Goal: Information Seeking & Learning: Check status

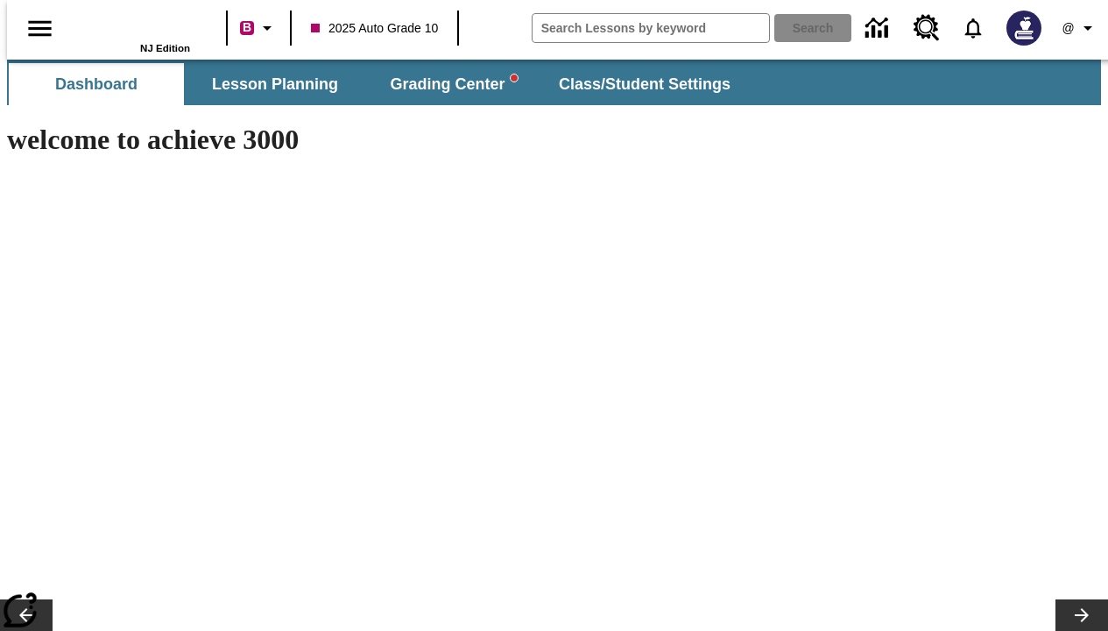
type input "-1"
click at [1077, 28] on icon "Profile/Settings" at bounding box center [1087, 28] width 21 height 21
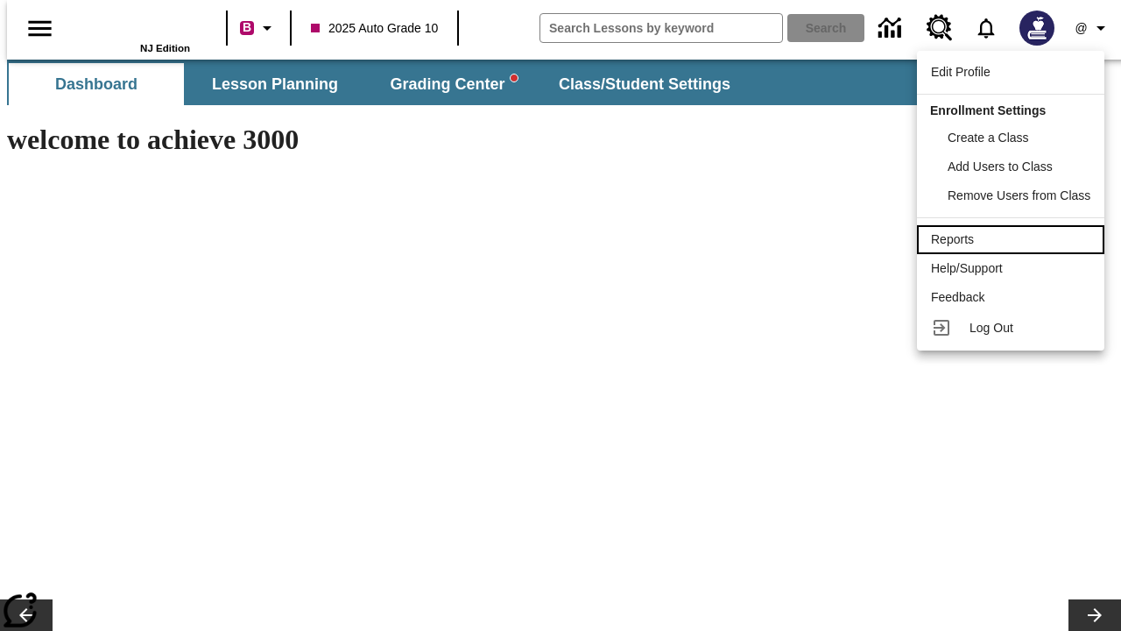
click at [1012, 239] on div "Reports" at bounding box center [1010, 239] width 159 height 18
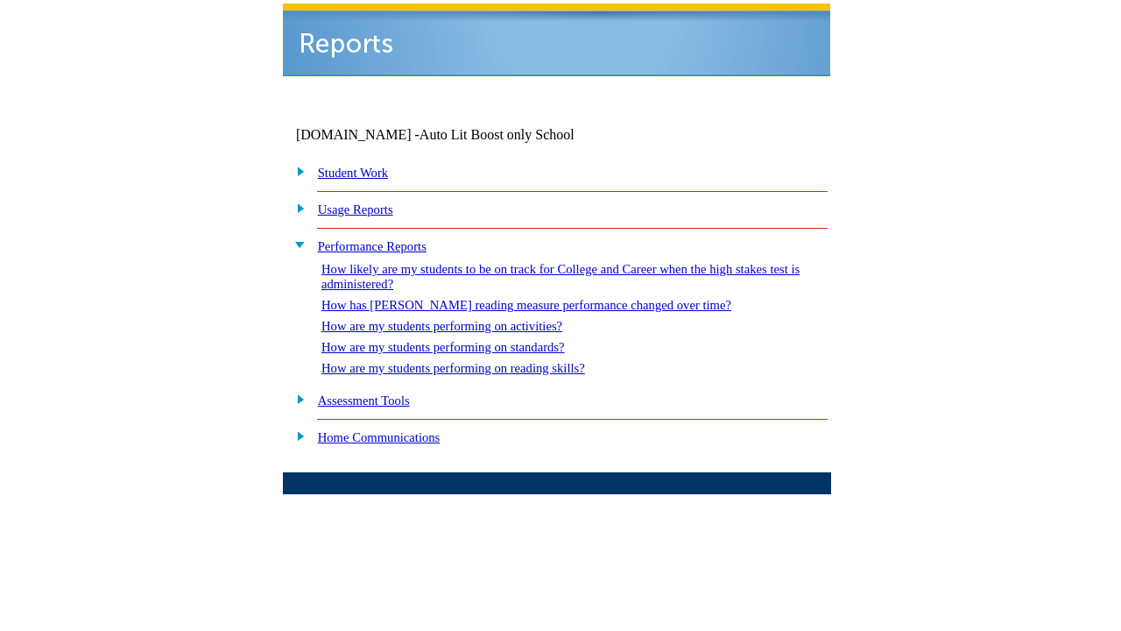
click at [444, 340] on link "How are my students performing on standards?" at bounding box center [442, 347] width 243 height 14
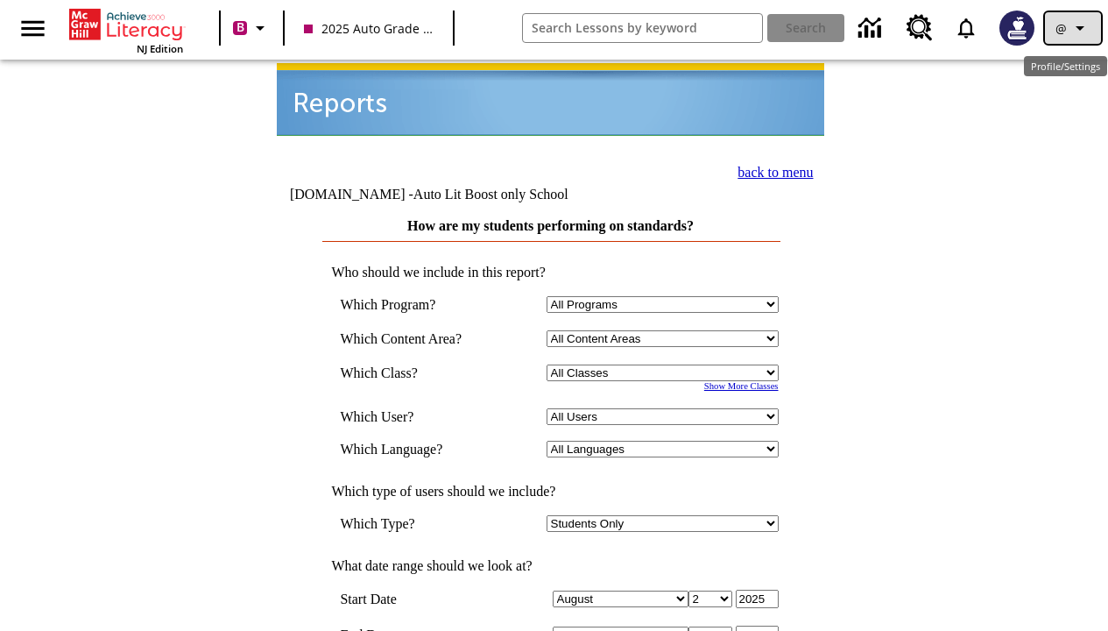
click at [1084, 27] on icon "Profile/Settings" at bounding box center [1079, 28] width 21 height 21
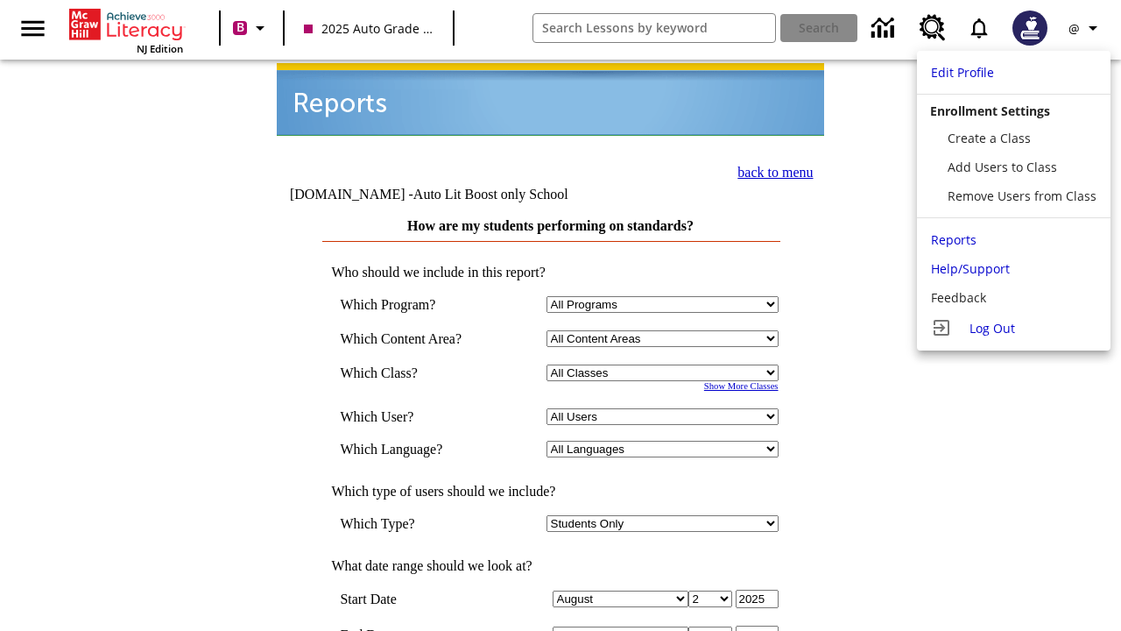
click at [886, 162] on div at bounding box center [560, 315] width 1121 height 631
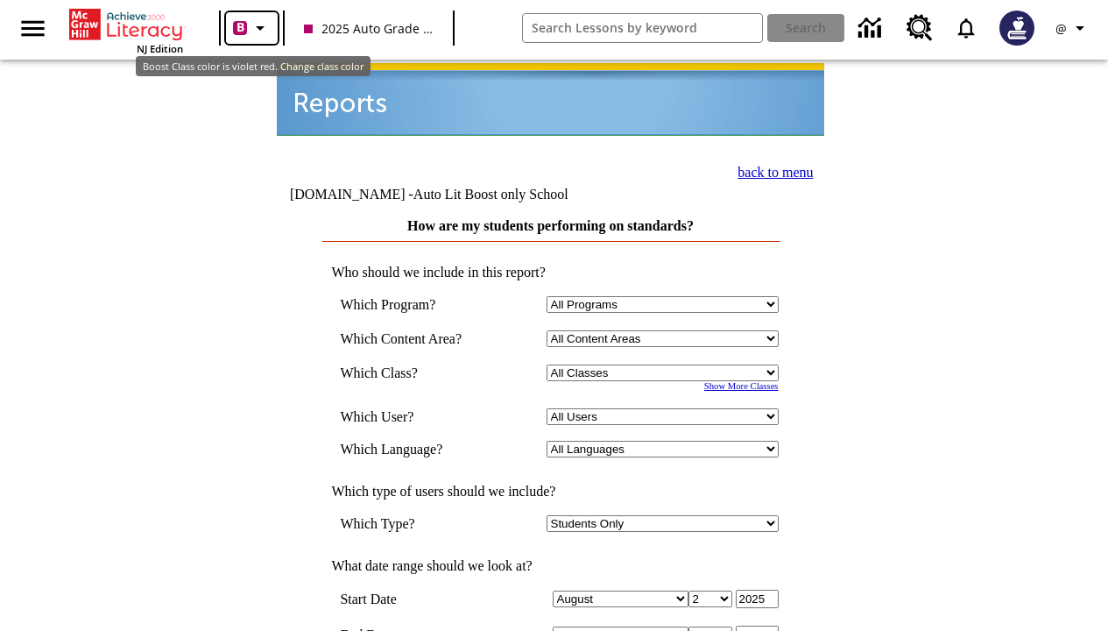
click at [264, 29] on icon "Boost Class color is violet red. Change class color" at bounding box center [260, 28] width 21 height 21
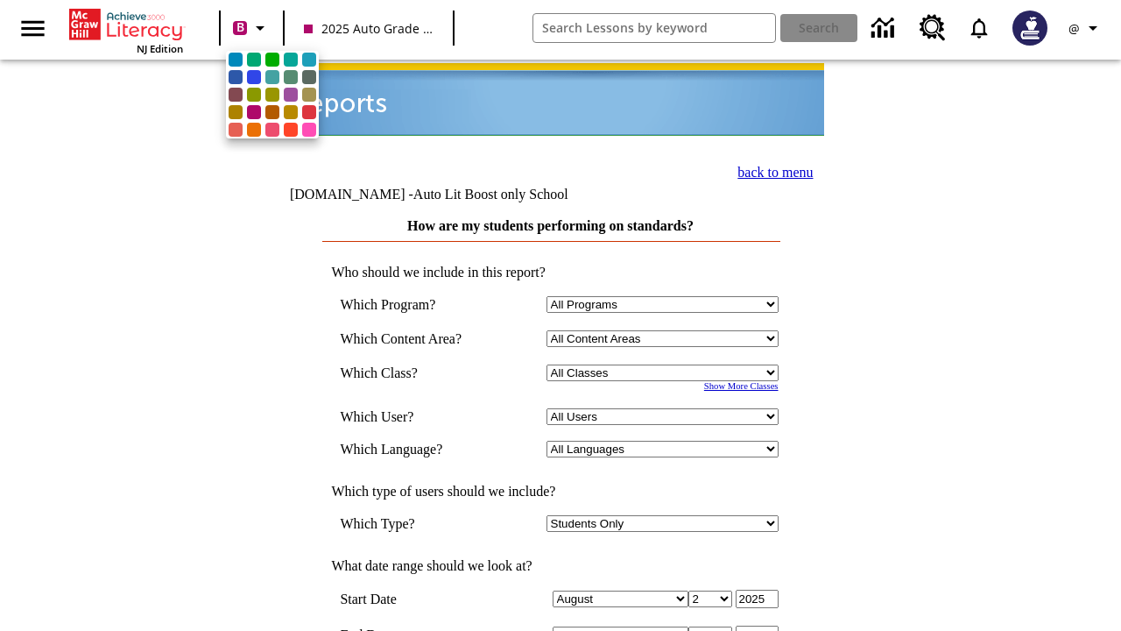
click at [140, 159] on div at bounding box center [560, 315] width 1121 height 631
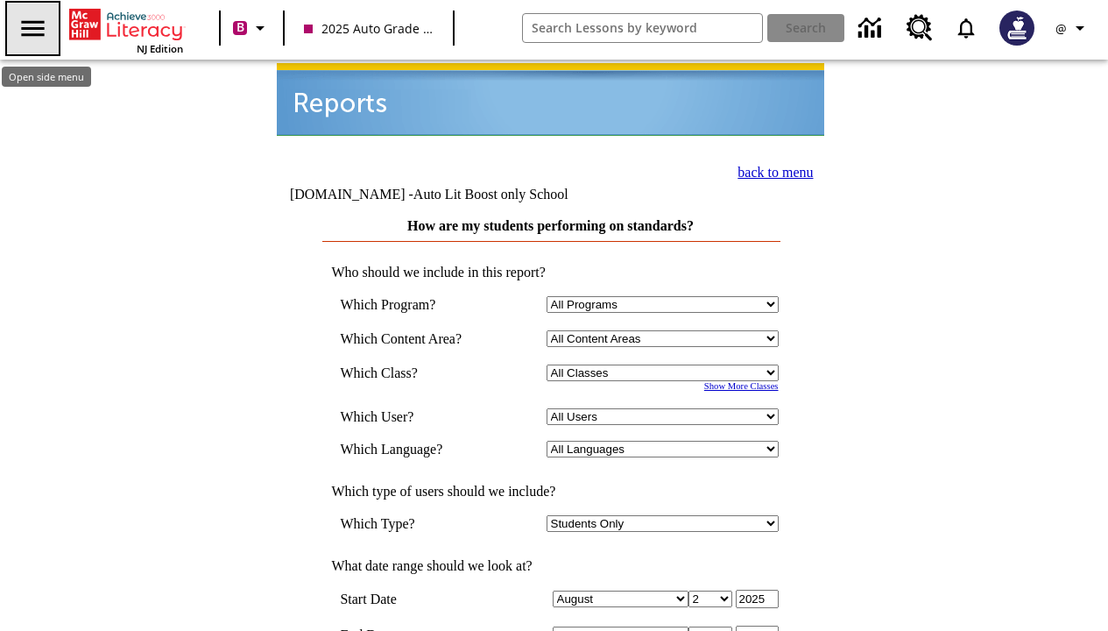
click at [45, 32] on icon "Open side menu" at bounding box center [33, 28] width 31 height 31
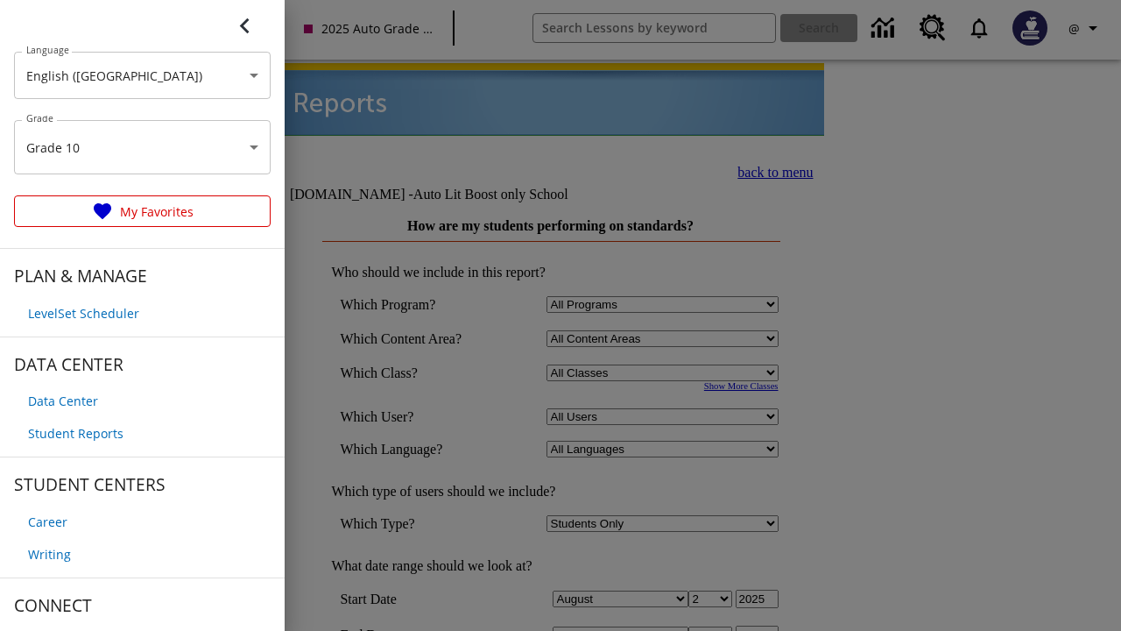
click at [913, 183] on div at bounding box center [560, 315] width 1121 height 631
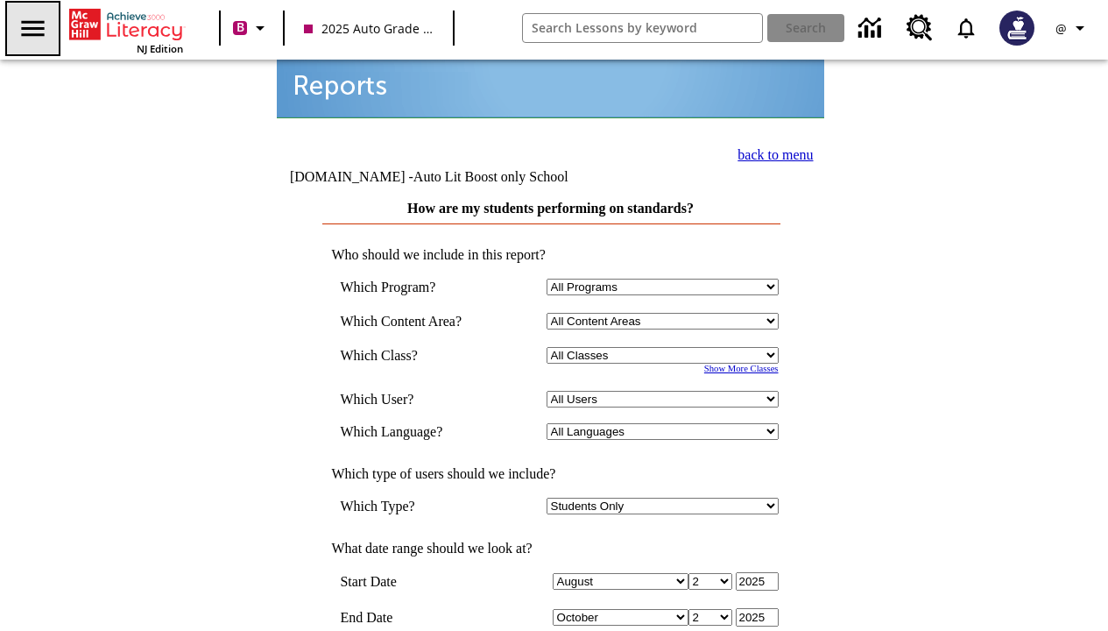
scroll to position [24, 0]
